Goal: Information Seeking & Learning: Learn about a topic

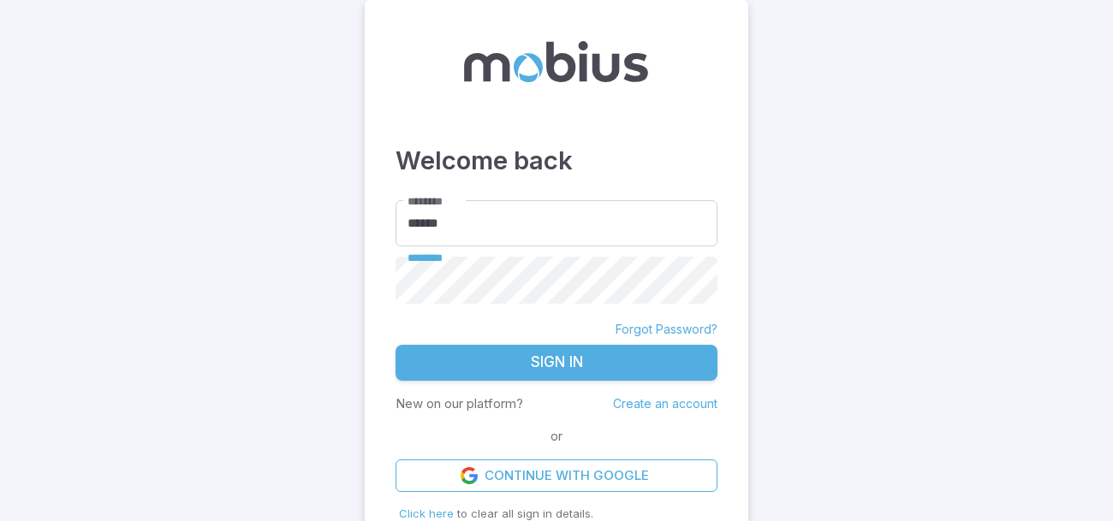
click at [396, 345] on button "Sign In" at bounding box center [557, 363] width 322 height 36
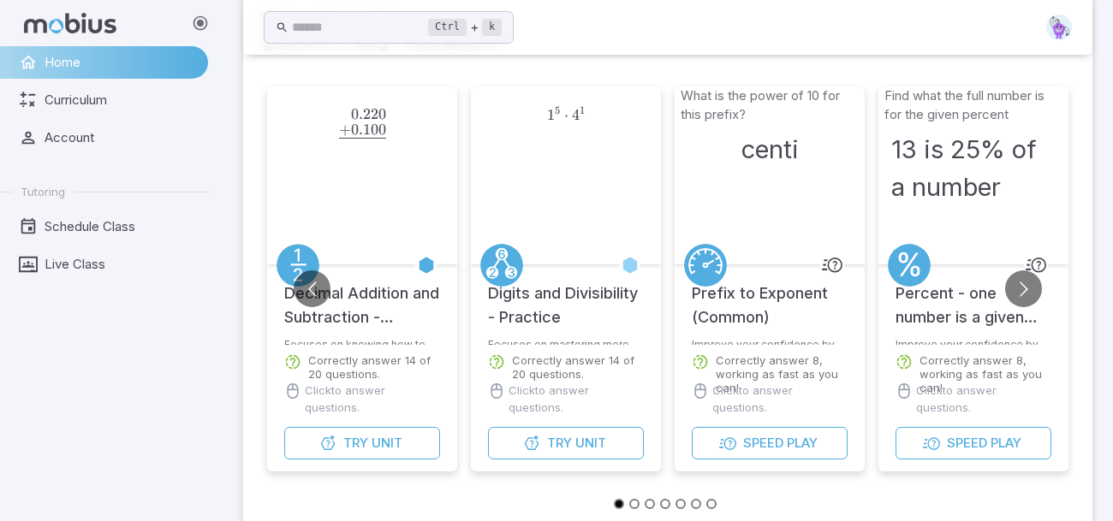
scroll to position [82, 0]
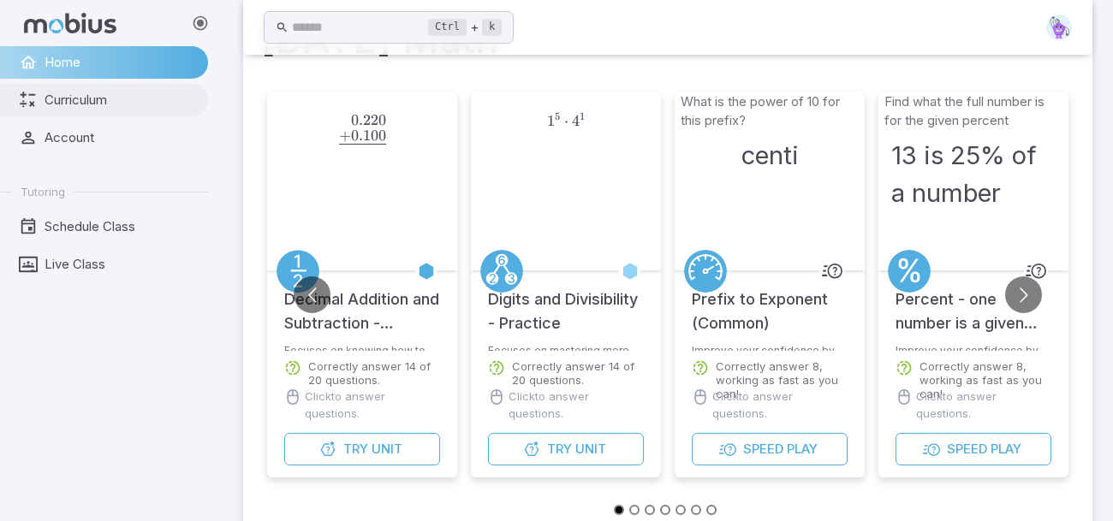
click at [64, 95] on span "Curriculum" at bounding box center [121, 100] width 152 height 19
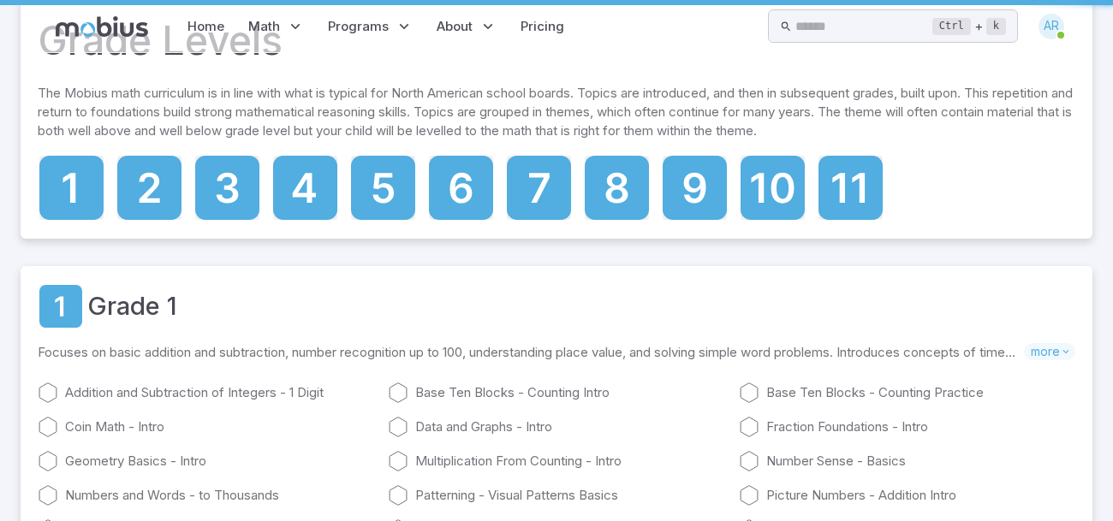
scroll to position [0, 0]
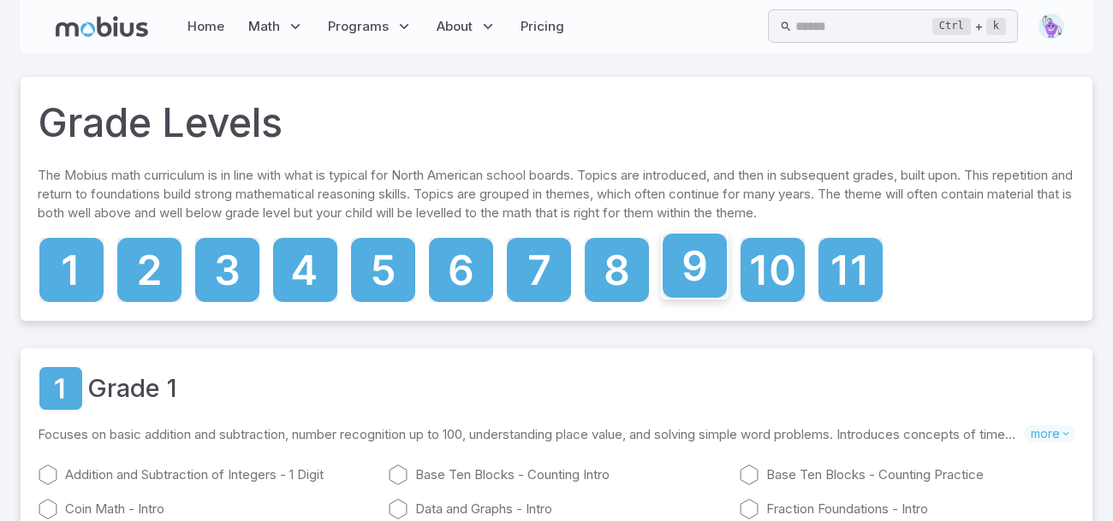
click at [715, 282] on icon at bounding box center [695, 266] width 64 height 64
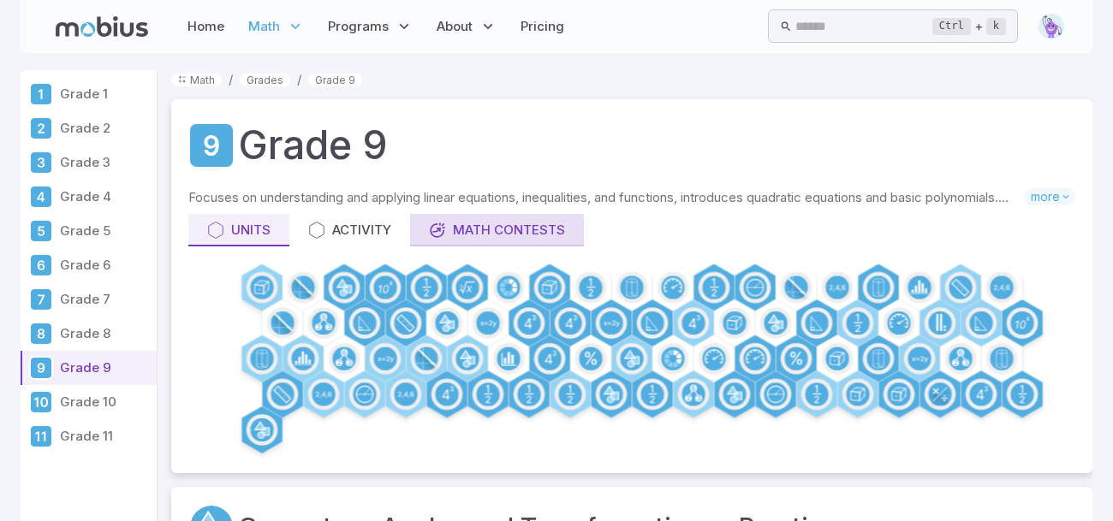
click at [547, 232] on div "Math Contests" at bounding box center [497, 230] width 136 height 19
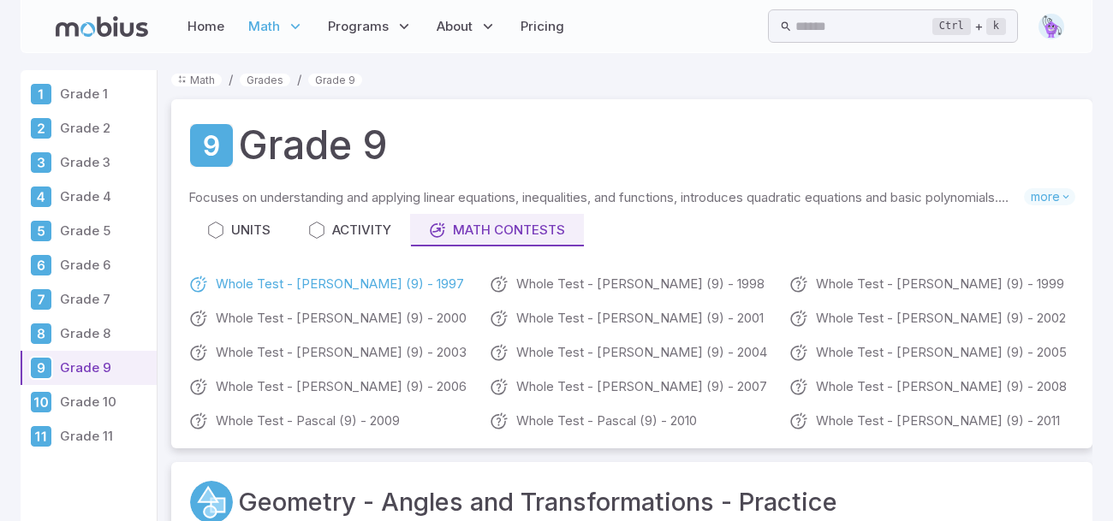
click at [376, 288] on link "Whole Test - [PERSON_NAME] (9) - 1997" at bounding box center [331, 284] width 287 height 21
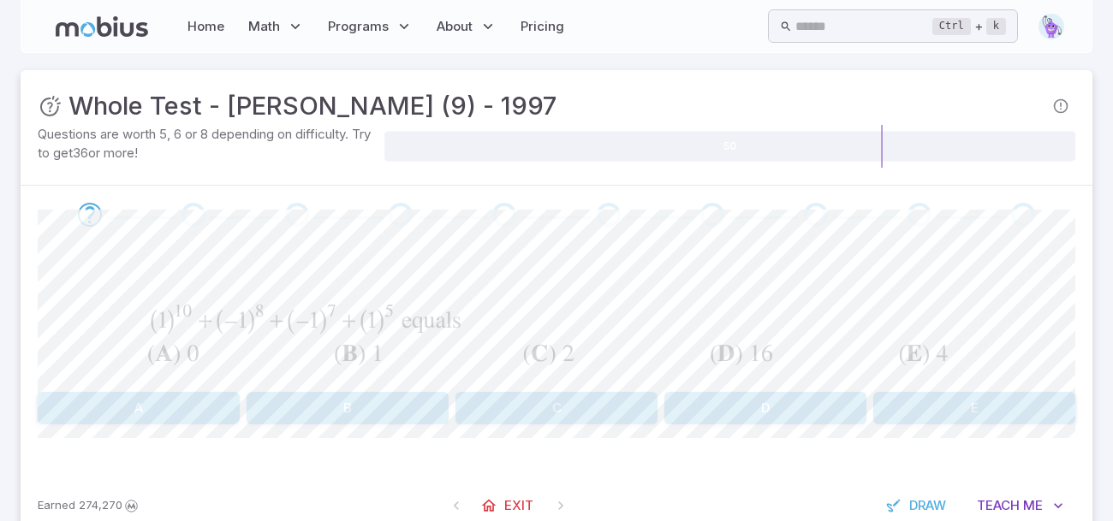
click at [362, 412] on button "B" at bounding box center [348, 408] width 202 height 33
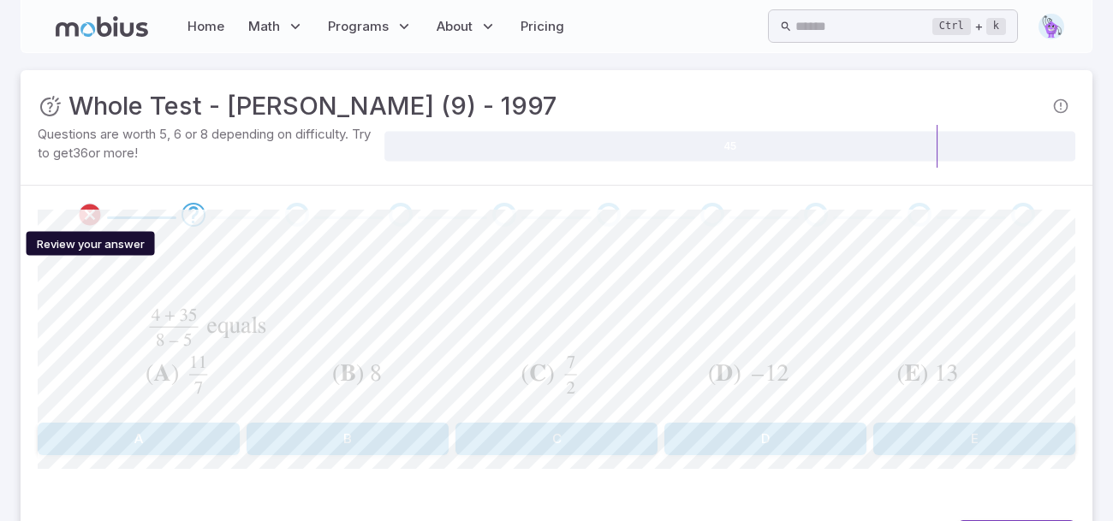
click at [94, 212] on icon "Review your answer" at bounding box center [90, 215] width 26 height 26
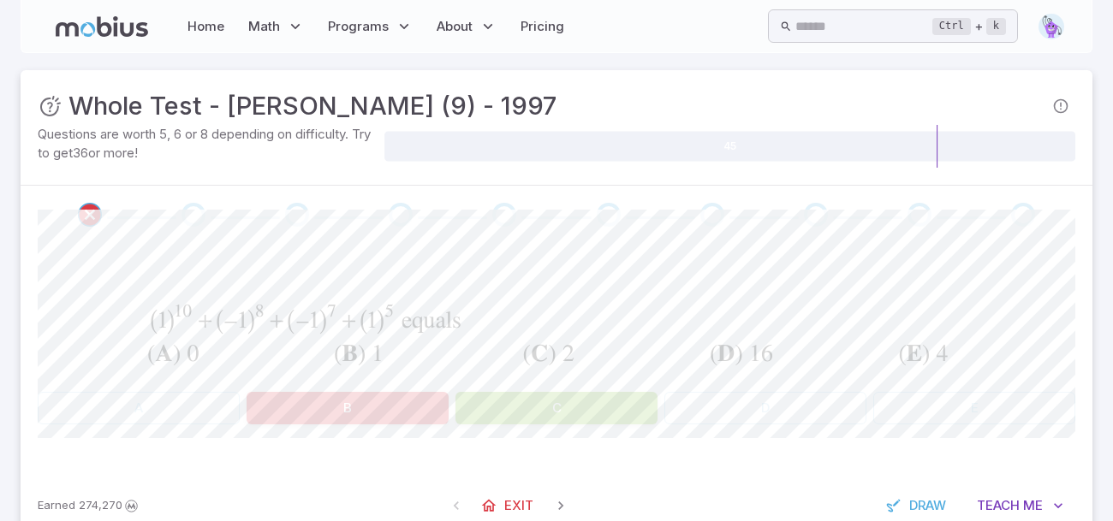
scroll to position [49, 0]
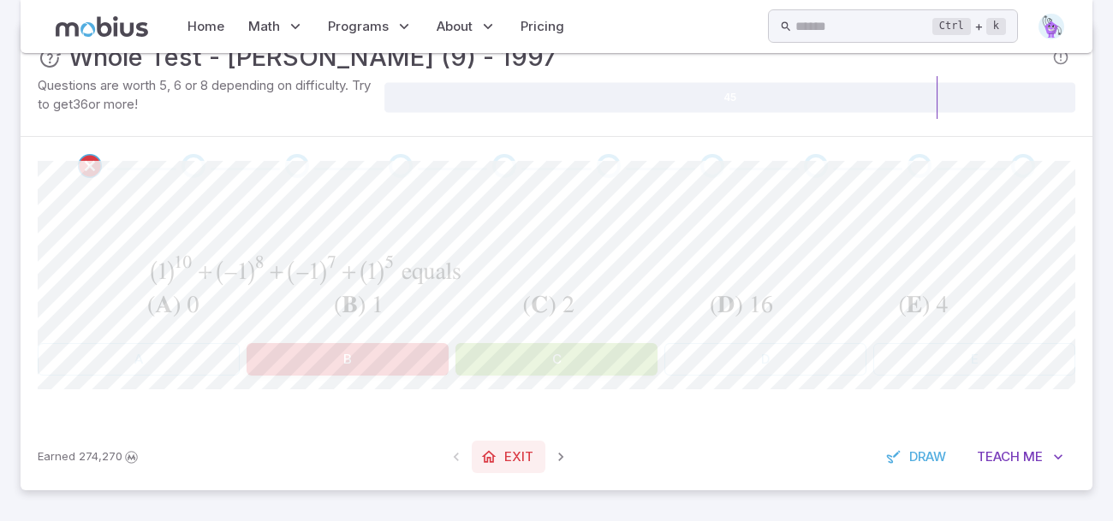
click at [492, 461] on icon at bounding box center [488, 457] width 17 height 17
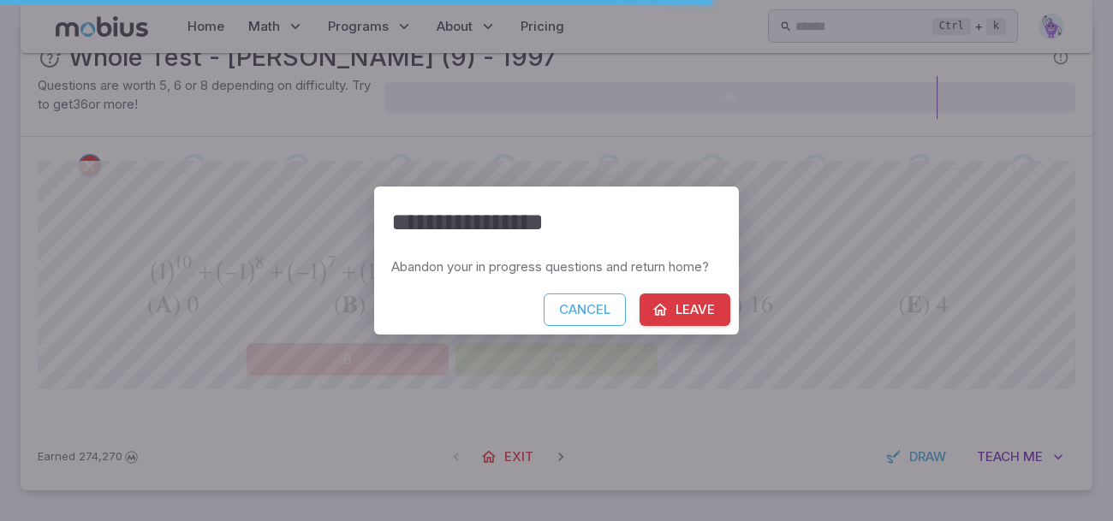
click at [650, 311] on button "Leave" at bounding box center [685, 310] width 91 height 33
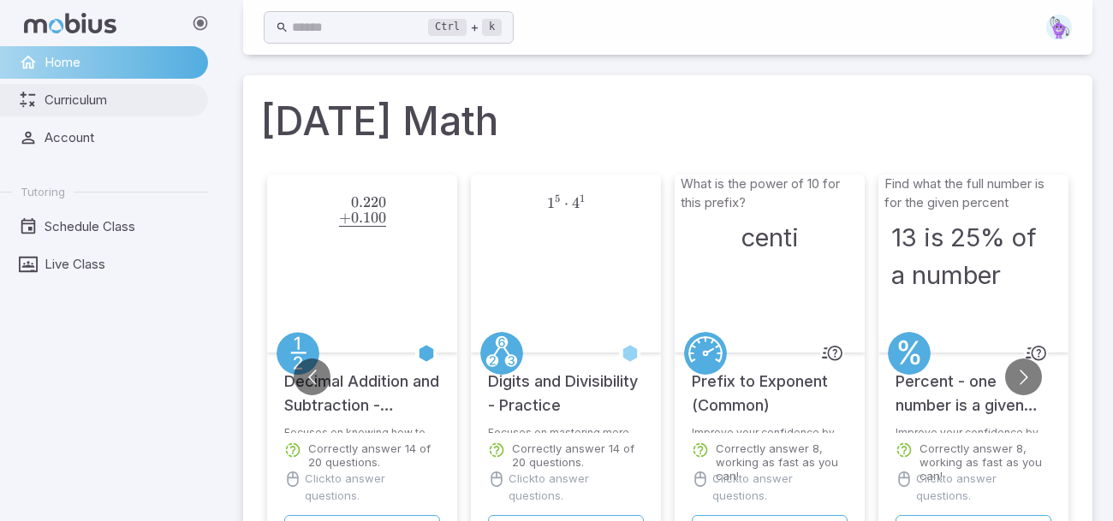
scroll to position [589, 0]
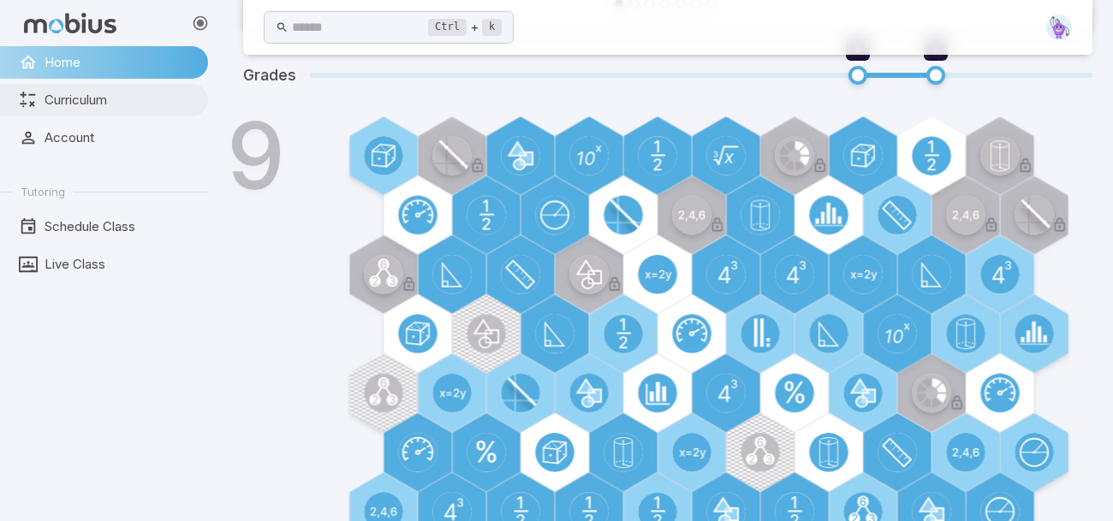
click at [51, 92] on span "Curriculum" at bounding box center [121, 100] width 152 height 19
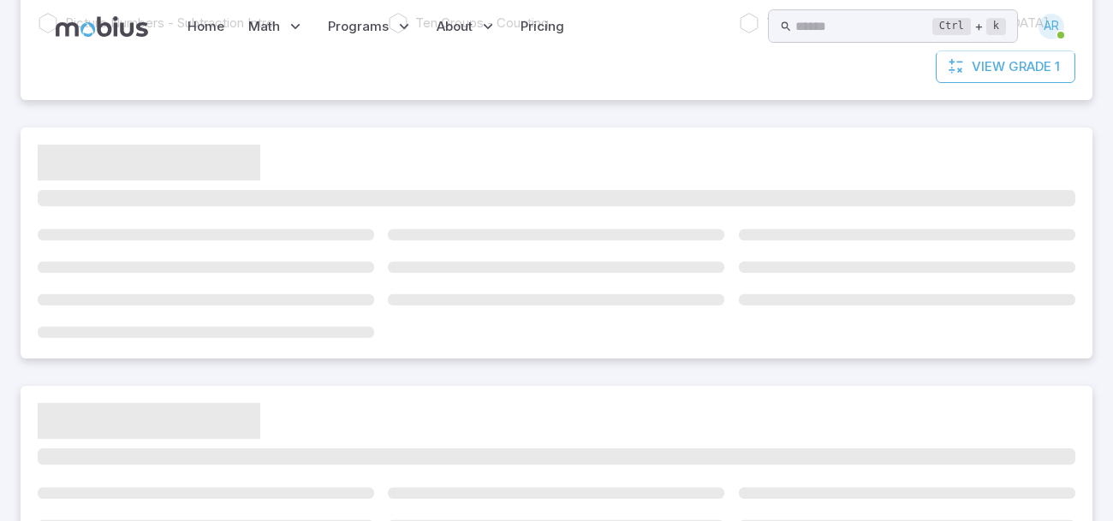
scroll to position [0, 0]
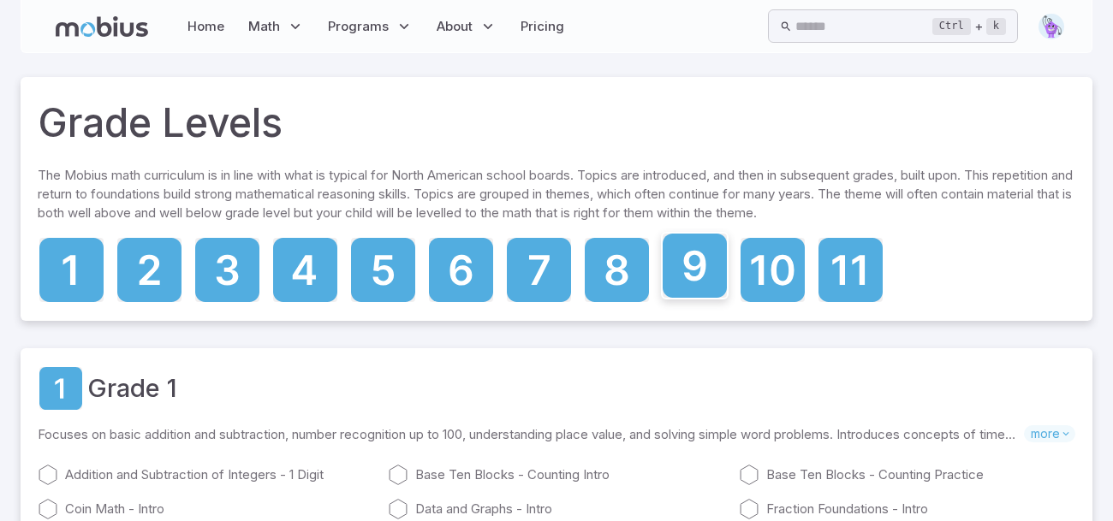
click at [679, 260] on icon at bounding box center [695, 266] width 64 height 64
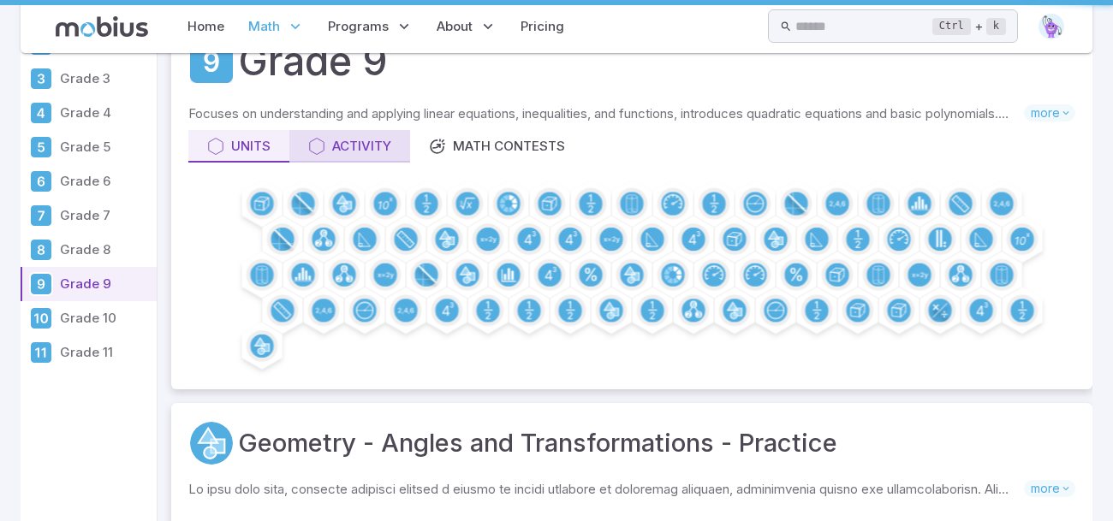
scroll to position [101, 0]
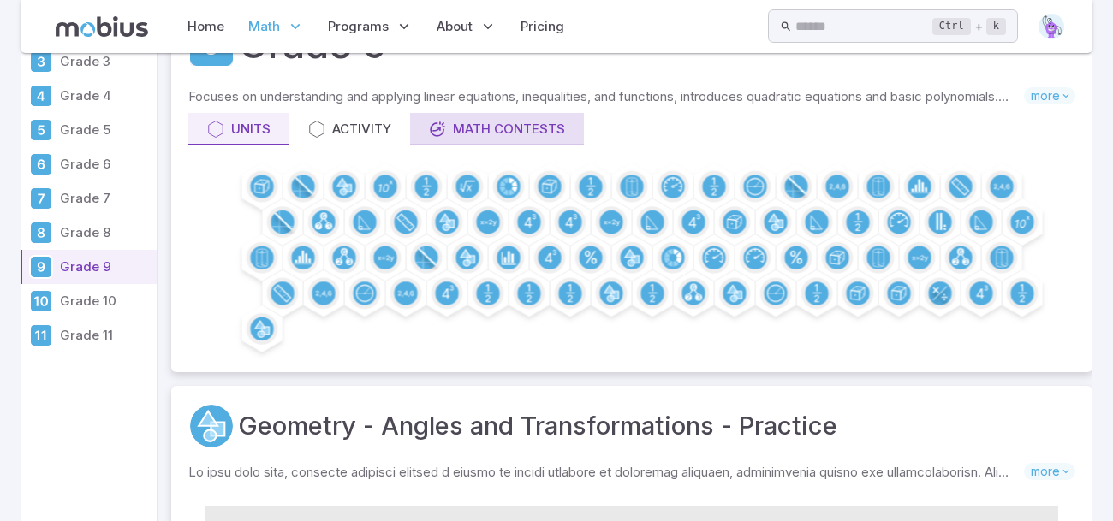
click at [516, 141] on link "Math Contests" at bounding box center [497, 129] width 174 height 33
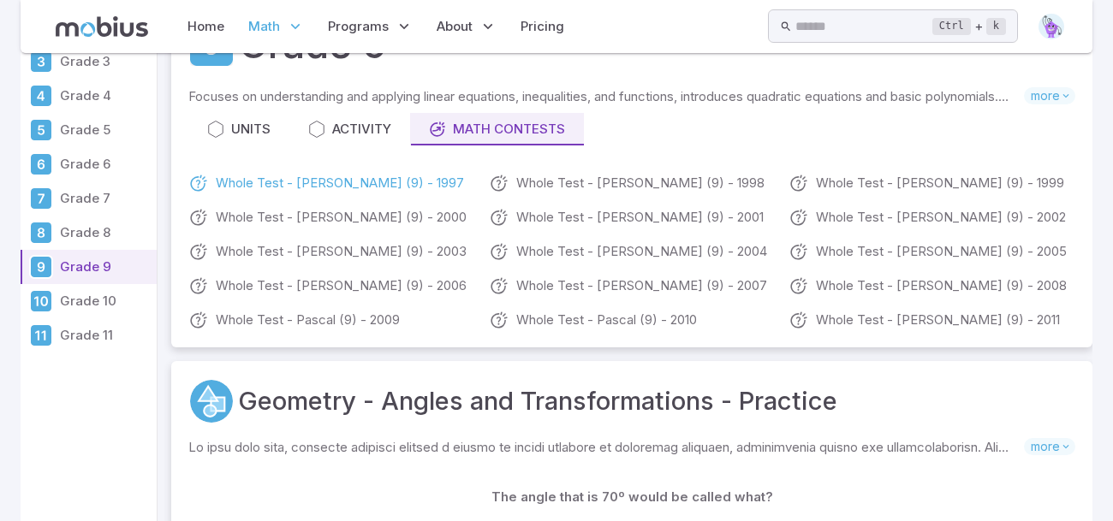
click at [384, 182] on link "Whole Test - [PERSON_NAME] (9) - 1997" at bounding box center [331, 183] width 287 height 21
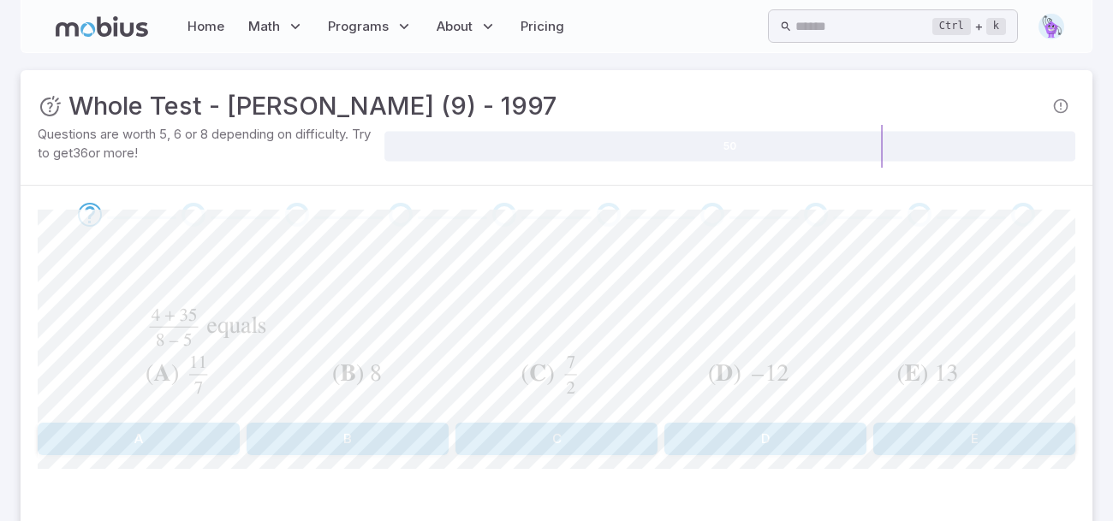
scroll to position [79, 0]
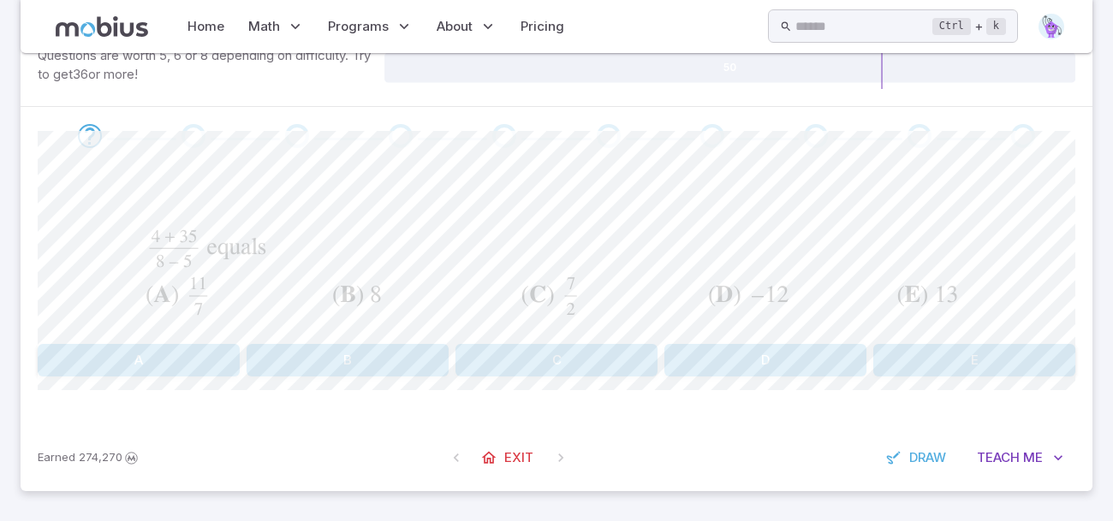
click at [938, 345] on button "E" at bounding box center [974, 360] width 202 height 33
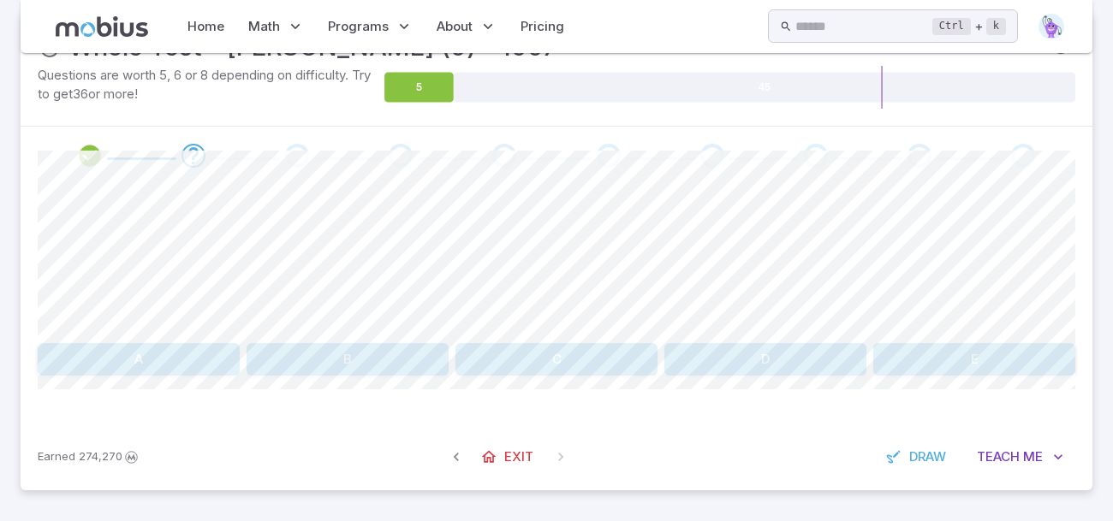
scroll to position [58, 0]
click at [158, 360] on button "A" at bounding box center [139, 360] width 202 height 33
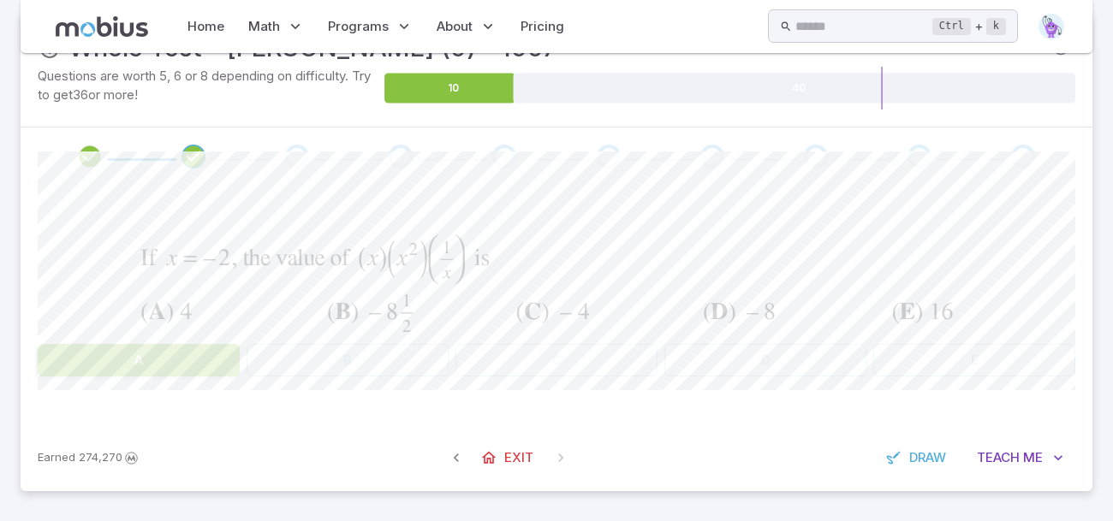
scroll to position [56, 0]
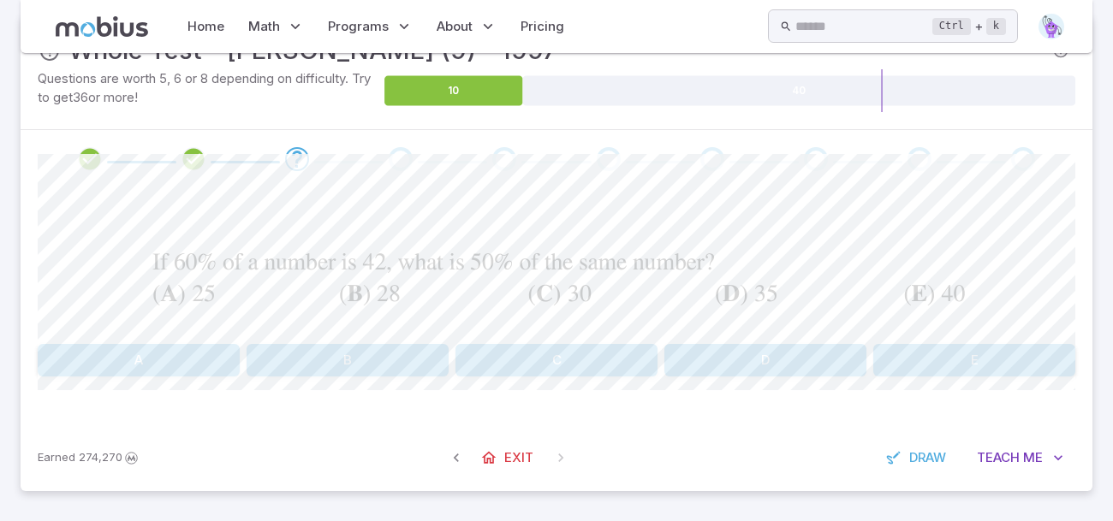
click at [736, 354] on button "D" at bounding box center [765, 360] width 202 height 33
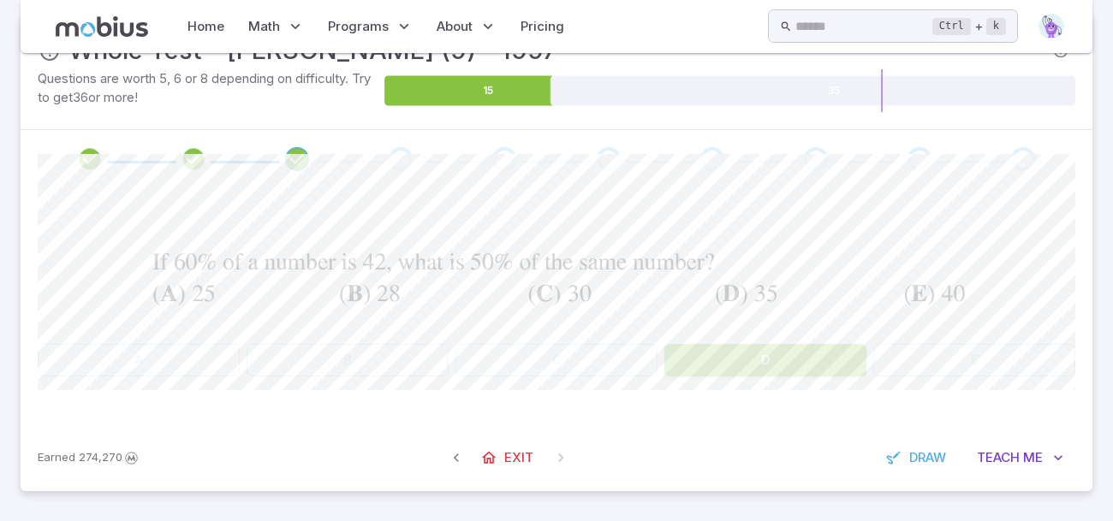
scroll to position [53, 0]
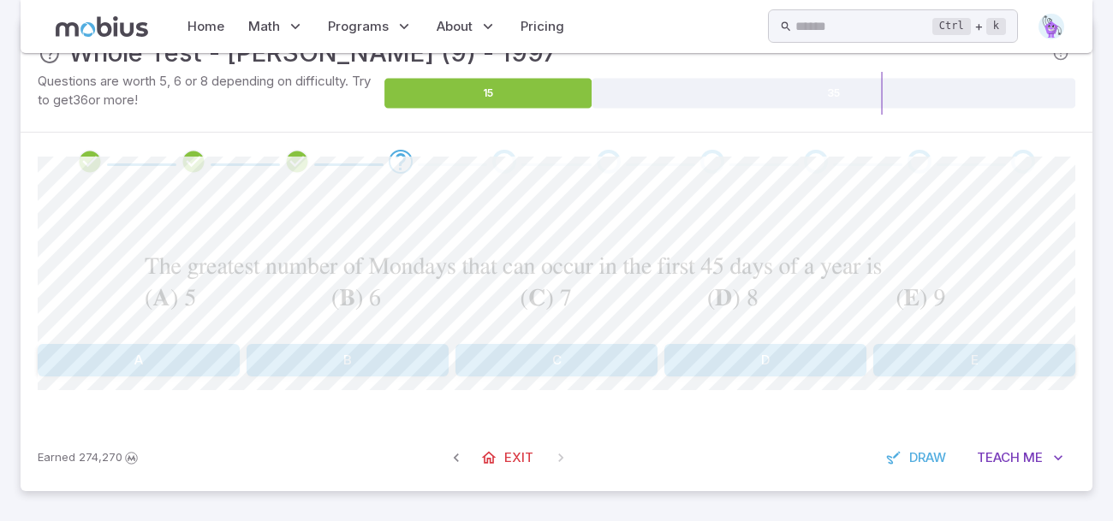
click at [602, 355] on button "C" at bounding box center [557, 360] width 202 height 33
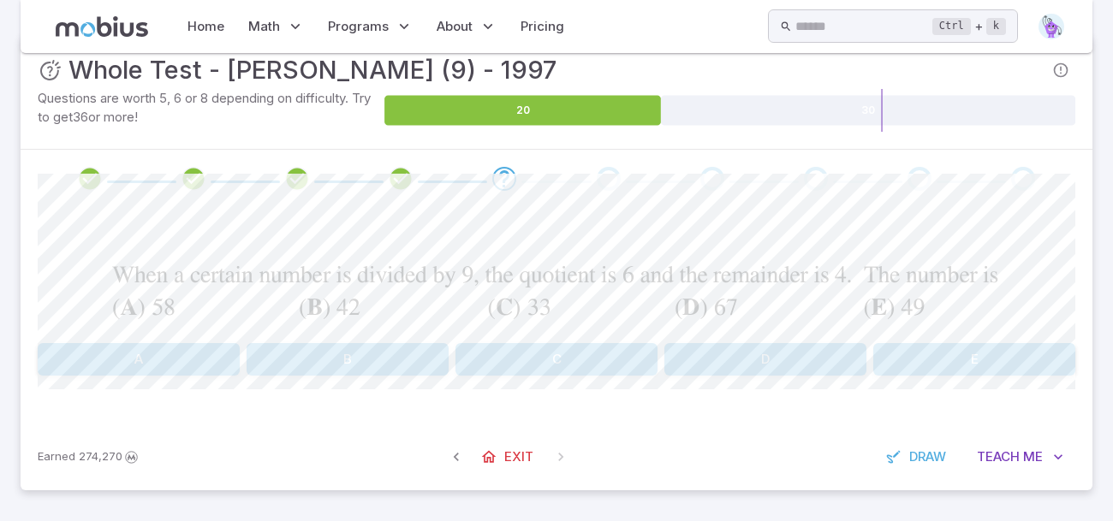
scroll to position [35, 0]
click at [136, 351] on button "A" at bounding box center [139, 360] width 202 height 33
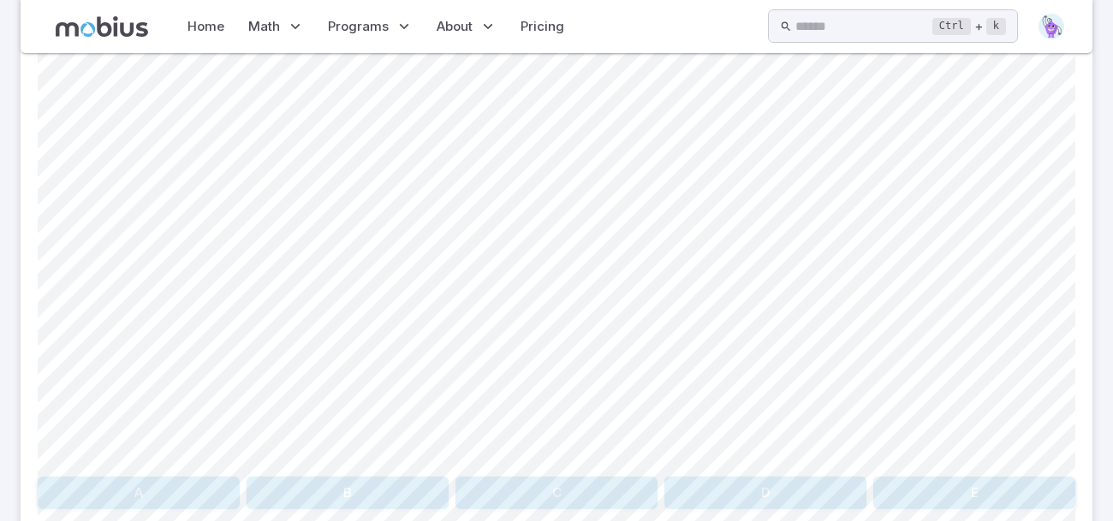
scroll to position [193, 0]
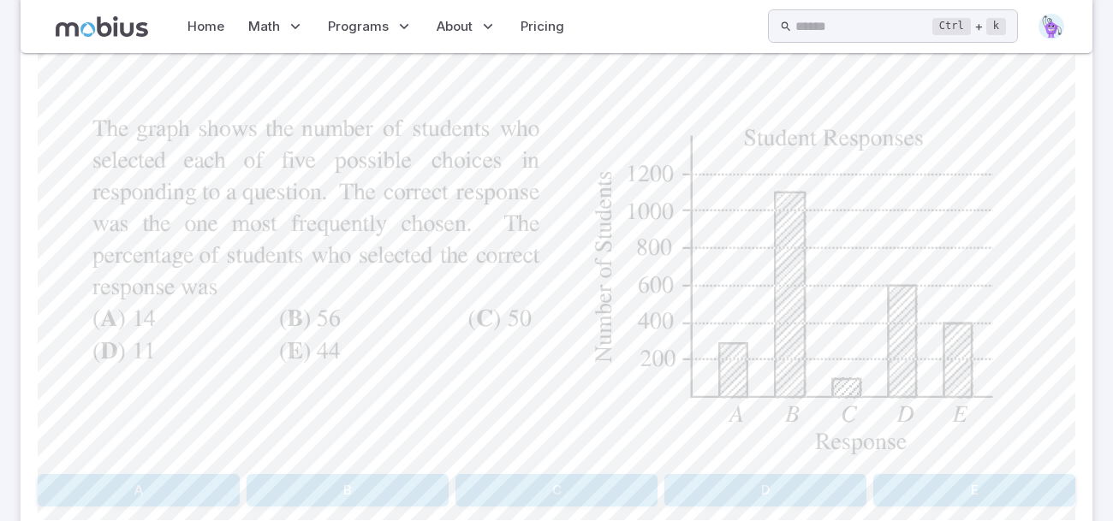
click at [950, 496] on button "E" at bounding box center [974, 490] width 202 height 33
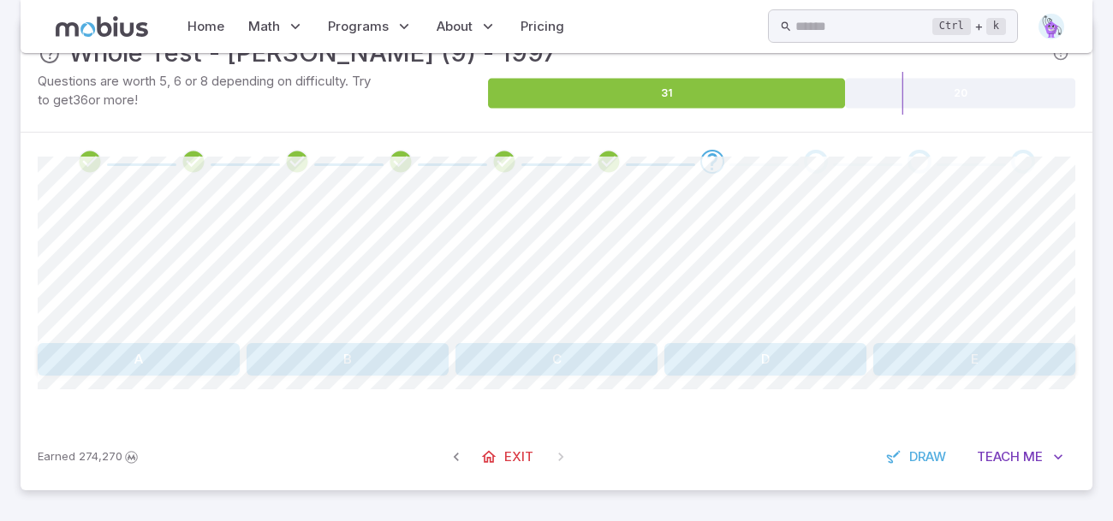
scroll to position [52, 0]
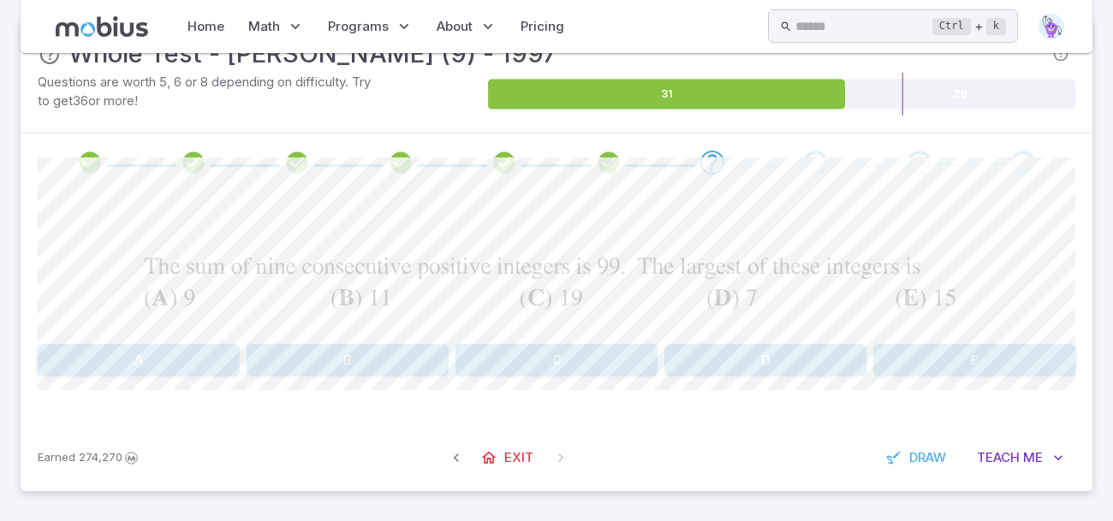
click at [977, 365] on button "E" at bounding box center [974, 360] width 202 height 33
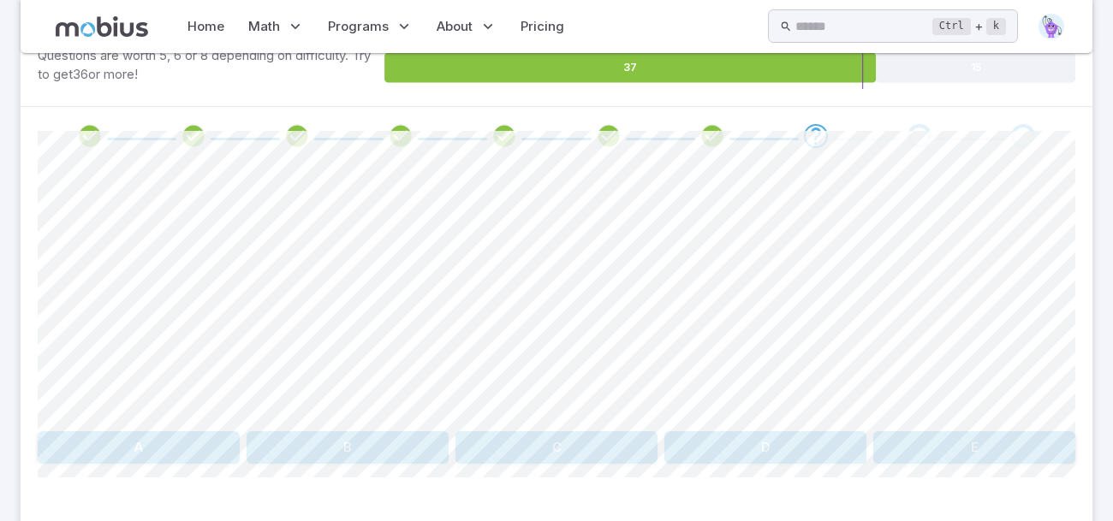
scroll to position [86, 0]
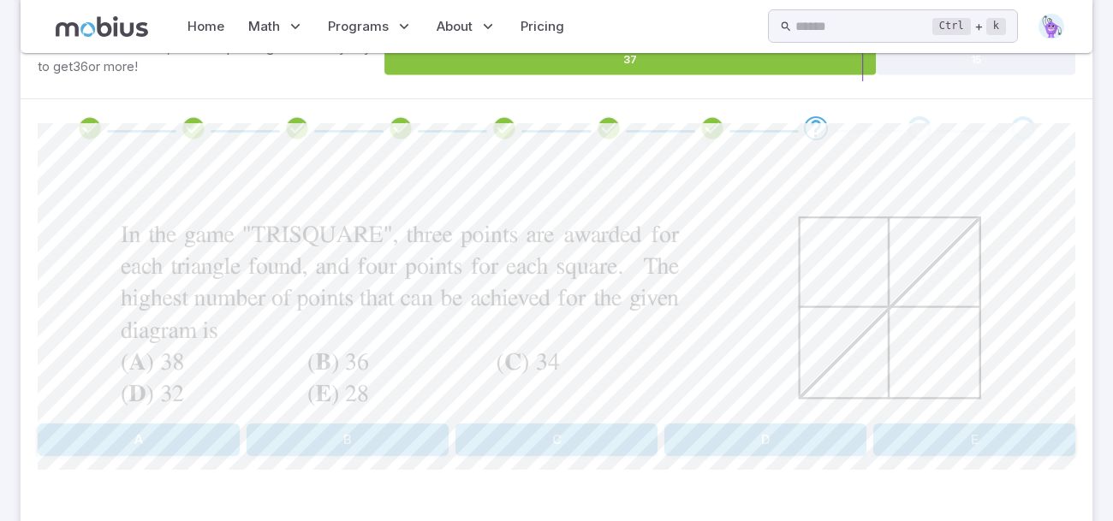
click at [214, 435] on button "A" at bounding box center [139, 440] width 202 height 33
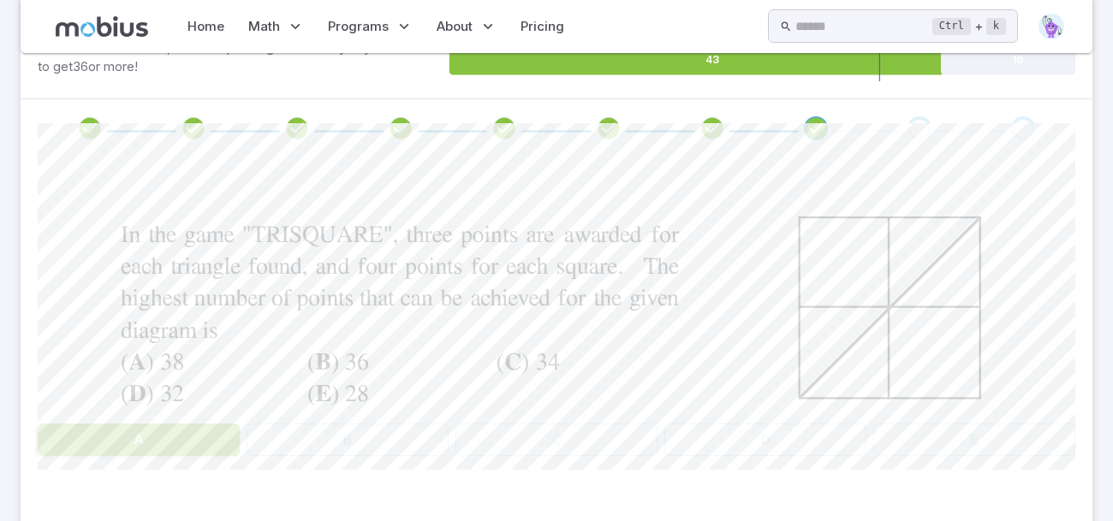
scroll to position [71, 0]
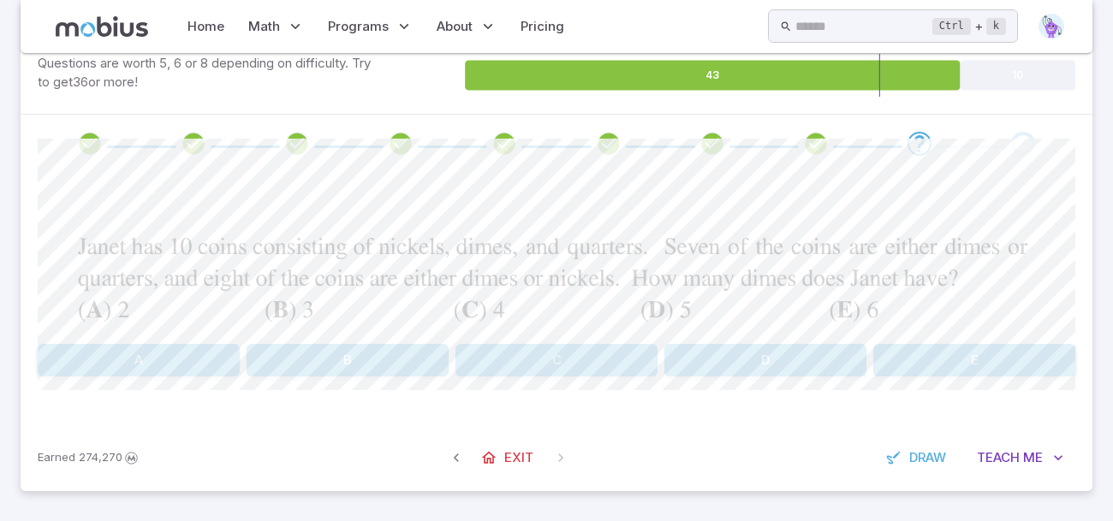
click at [760, 354] on button "D" at bounding box center [765, 360] width 202 height 33
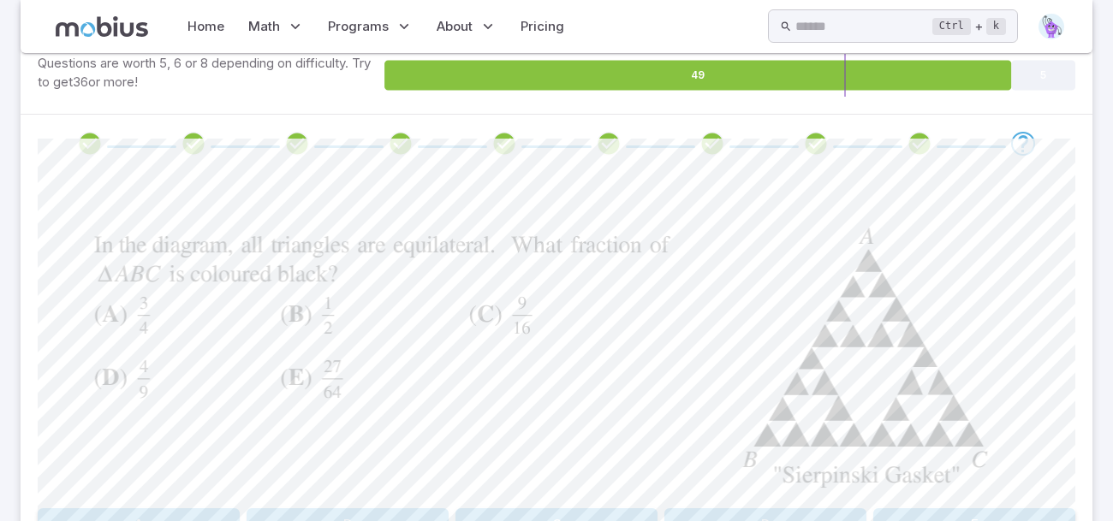
click at [559, 315] on div at bounding box center [556, 361] width 950 height 281
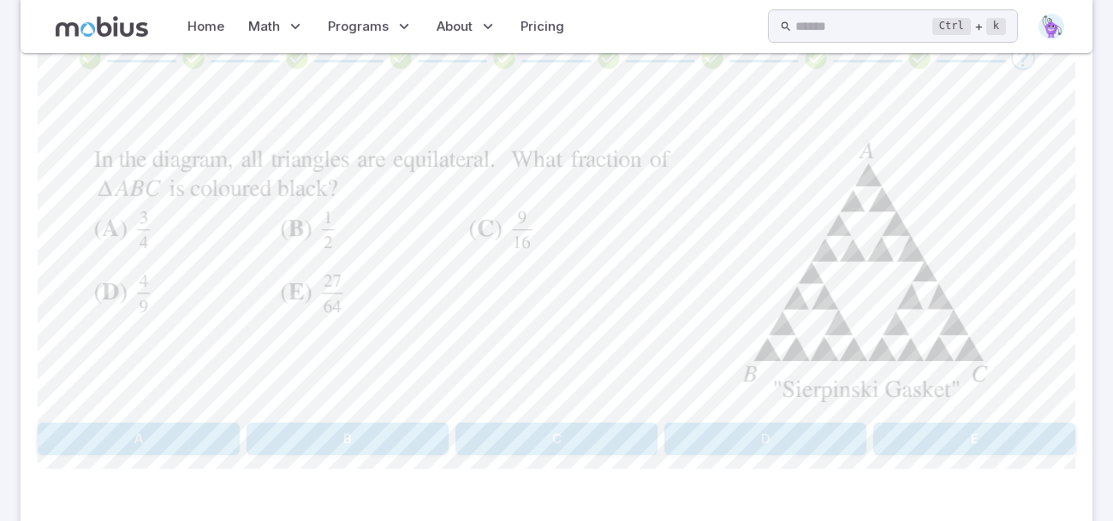
scroll to position [159, 0]
click at [926, 424] on button "E" at bounding box center [974, 436] width 202 height 33
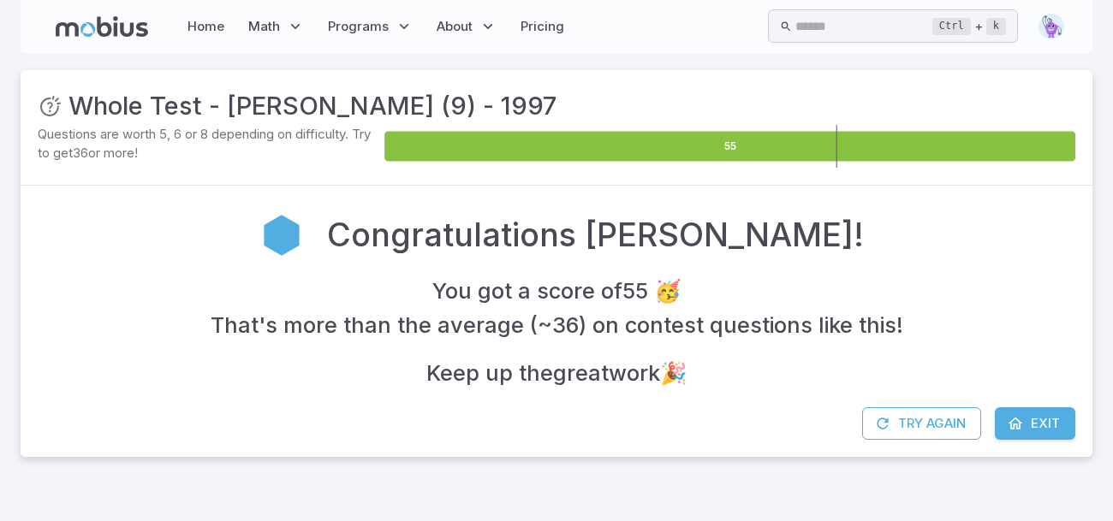
scroll to position [0, 0]
click at [1012, 428] on icon at bounding box center [1015, 423] width 17 height 17
